Goal: Task Accomplishment & Management: Complete application form

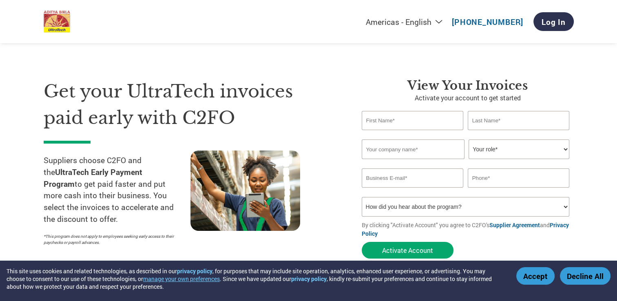
click at [510, 149] on select "Your role* CFO Controller Credit Manager Finance Director Treasurer CEO Preside…" at bounding box center [519, 149] width 101 height 20
click at [390, 122] on input "text" at bounding box center [413, 120] width 102 height 19
type input "BG"
type input "Reddy"
type input "PRISM [PERSON_NAME] LIMITED"
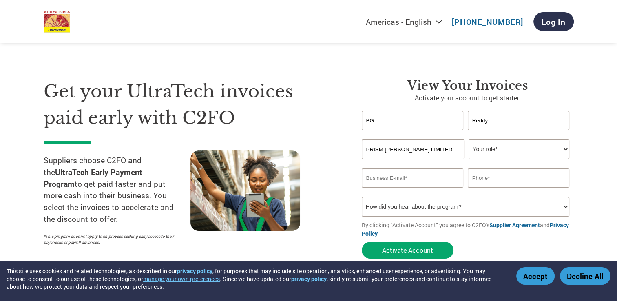
type input "[EMAIL_ADDRESS][DOMAIN_NAME]"
type input "08722804634"
click at [439, 151] on input "PRISM [PERSON_NAME] LIMITED" at bounding box center [413, 149] width 103 height 20
drag, startPoint x: 430, startPoint y: 123, endPoint x: 346, endPoint y: 123, distance: 84.0
click at [346, 123] on div "Get your UltraTech invoices paid early with C2FO Suppliers choose C2FO and the …" at bounding box center [309, 154] width 530 height 217
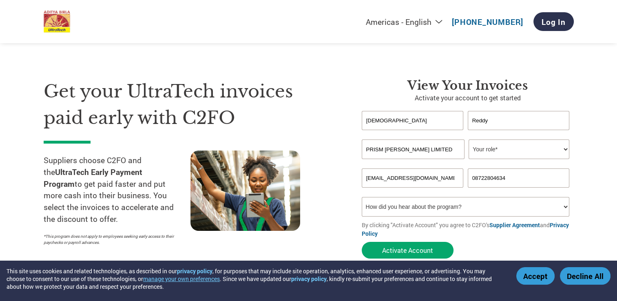
type input "[DEMOGRAPHIC_DATA]"
type input "V"
click at [368, 119] on input "[DEMOGRAPHIC_DATA]" at bounding box center [413, 120] width 102 height 19
type input "[PERSON_NAME]"
click at [352, 155] on div "View Your Invoices Activate your account to get started [PERSON_NAME] V Invalid…" at bounding box center [462, 170] width 224 height 184
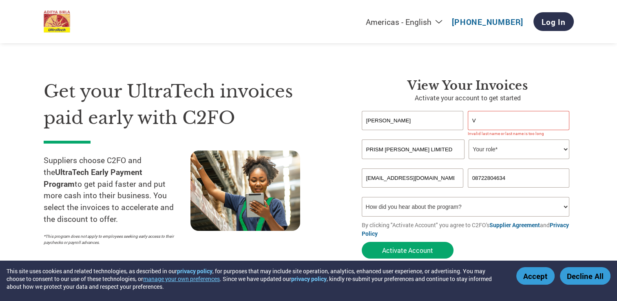
drag, startPoint x: 456, startPoint y: 147, endPoint x: 363, endPoint y: 154, distance: 92.8
click at [363, 154] on input "PRISM [PERSON_NAME] LIMITED" at bounding box center [413, 149] width 103 height 20
click at [495, 121] on input "V" at bounding box center [519, 120] width 102 height 19
click at [595, 137] on section "Get your UltraTech invoices paid early with C2FO Suppliers choose C2FO and the …" at bounding box center [308, 161] width 617 height 256
click at [504, 120] on input "text" at bounding box center [519, 120] width 102 height 19
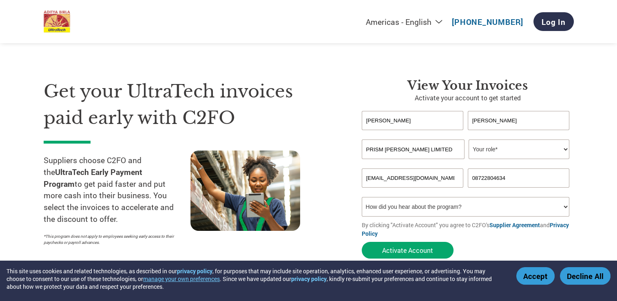
type input "[PERSON_NAME]"
drag, startPoint x: 440, startPoint y: 152, endPoint x: 353, endPoint y: 154, distance: 86.9
click at [353, 154] on div "View Your Invoices Activate your account to get started [PERSON_NAME] Invalid f…" at bounding box center [462, 170] width 224 height 184
click at [383, 148] on input "NITYAENTERPRISES" at bounding box center [413, 149] width 103 height 20
type input "NITYA ENTERPRISES"
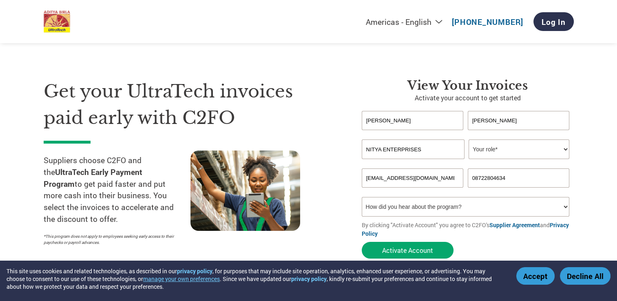
click at [489, 150] on select "Your role* CFO Controller Credit Manager Finance Director Treasurer CEO Preside…" at bounding box center [519, 149] width 101 height 20
select select "OWNER_FOUNDER"
click at [469, 139] on select "Your role* CFO Controller Credit Manager Finance Director Treasurer CEO Preside…" at bounding box center [519, 149] width 101 height 20
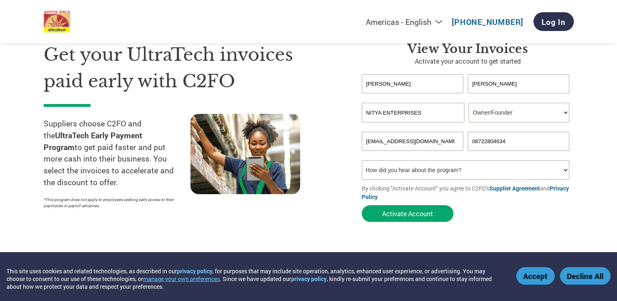
scroll to position [82, 0]
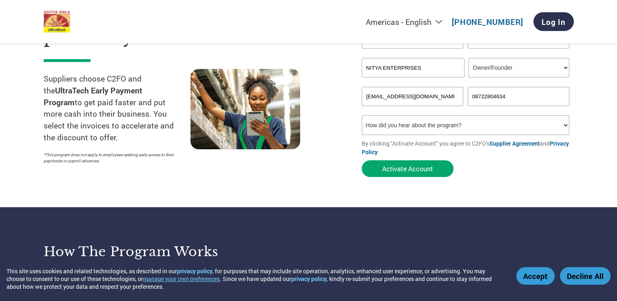
click at [429, 127] on select "How did you hear about the program? Received a letter Email Social Media Online…" at bounding box center [466, 125] width 208 height 20
select select "Email"
click at [362, 115] on select "How did you hear about the program? Received a letter Email Social Media Online…" at bounding box center [466, 125] width 208 height 20
click at [407, 173] on button "Activate Account" at bounding box center [408, 168] width 92 height 17
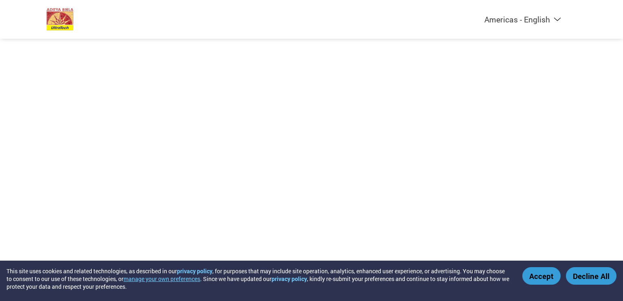
click at [538, 277] on button "Accept" at bounding box center [541, 276] width 38 height 18
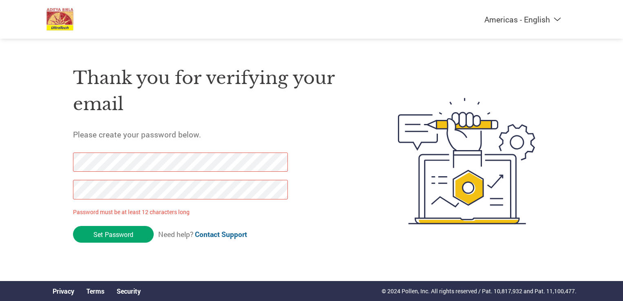
drag, startPoint x: 117, startPoint y: 237, endPoint x: 58, endPoint y: 166, distance: 93.3
click at [58, 166] on div "Thank you for verifying your email Please create your password below. Password …" at bounding box center [311, 161] width 530 height 216
click at [68, 187] on div "Thank you for verifying your email Please create your password below. Password …" at bounding box center [311, 161] width 530 height 216
click at [116, 234] on input "Set Password" at bounding box center [113, 234] width 81 height 17
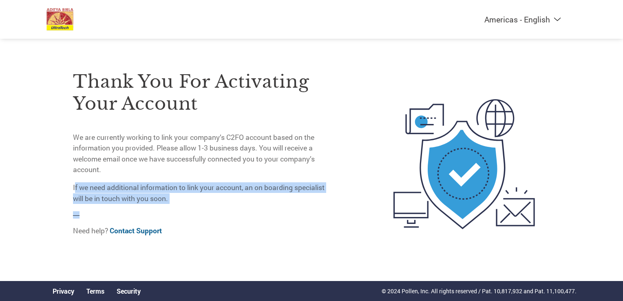
drag, startPoint x: 75, startPoint y: 180, endPoint x: 270, endPoint y: 205, distance: 195.7
click at [270, 205] on div "Thank you for activating your account We are currently working to link your com…" at bounding box center [202, 148] width 258 height 190
